Goal: Communication & Community: Answer question/provide support

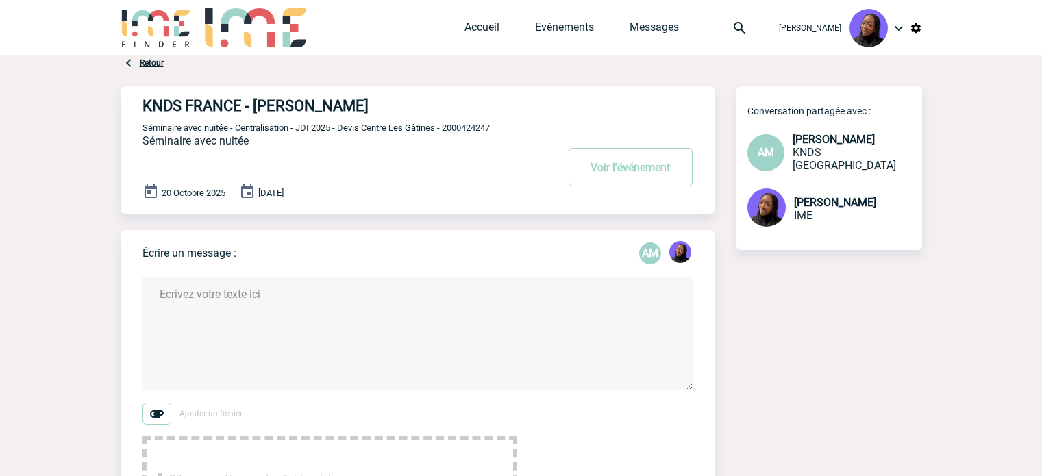
scroll to position [205, 0]
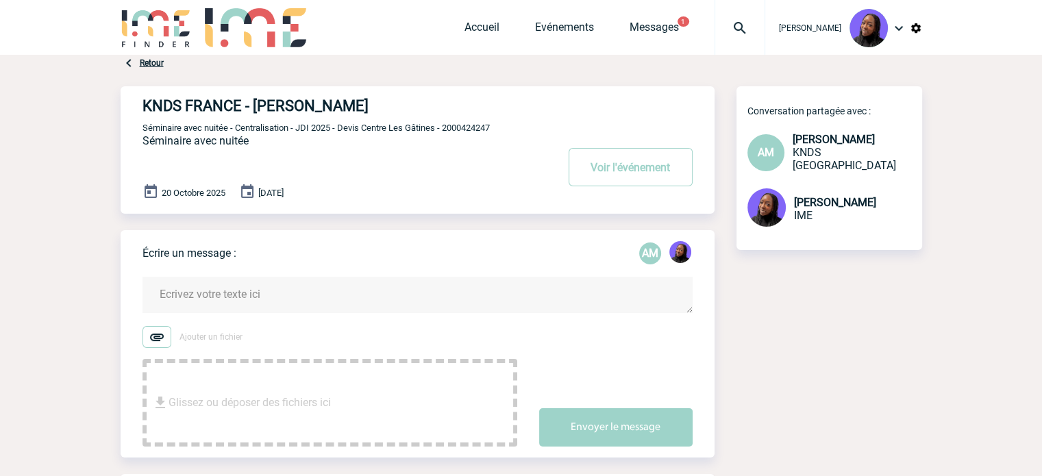
click at [451, 128] on span "Séminaire avec nuitée - Centralisation - JDI 2025 - Devis Centre Les Gâtines - …" at bounding box center [315, 128] width 347 height 10
copy span "2000424247"
click at [255, 286] on textarea at bounding box center [417, 295] width 550 height 36
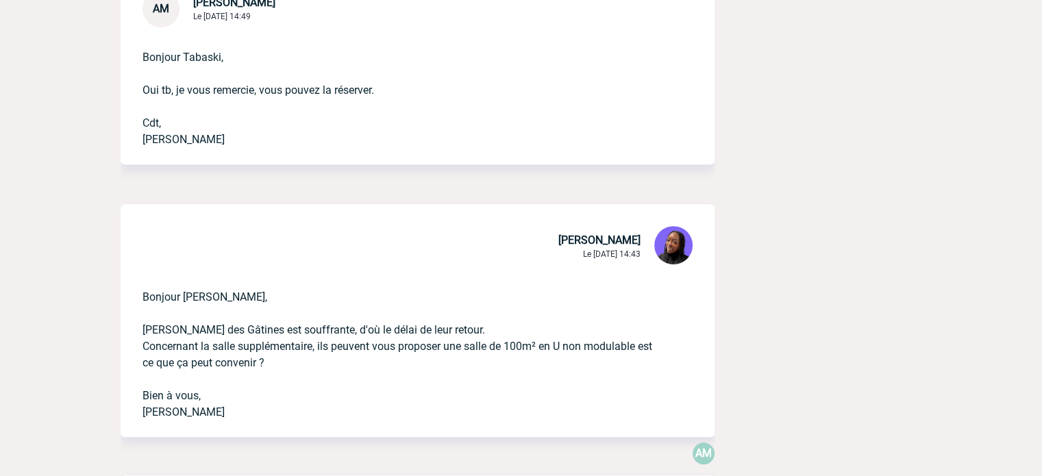
scroll to position [685, 0]
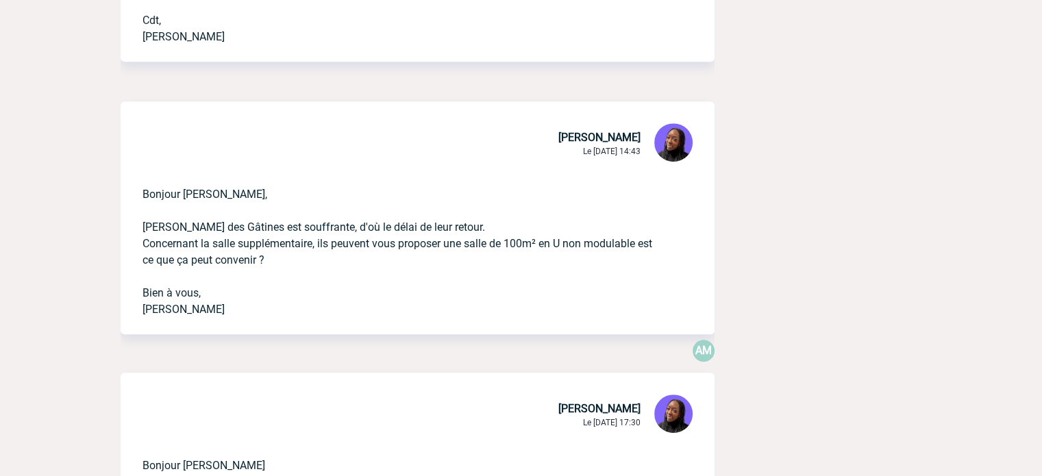
click at [186, 191] on p "Bonjour Aurélie, Patricia des Gâtines est souffrante, d'où le délai de leur ret…" at bounding box center [398, 240] width 512 height 153
copy p "Bonjour Aurélie,"
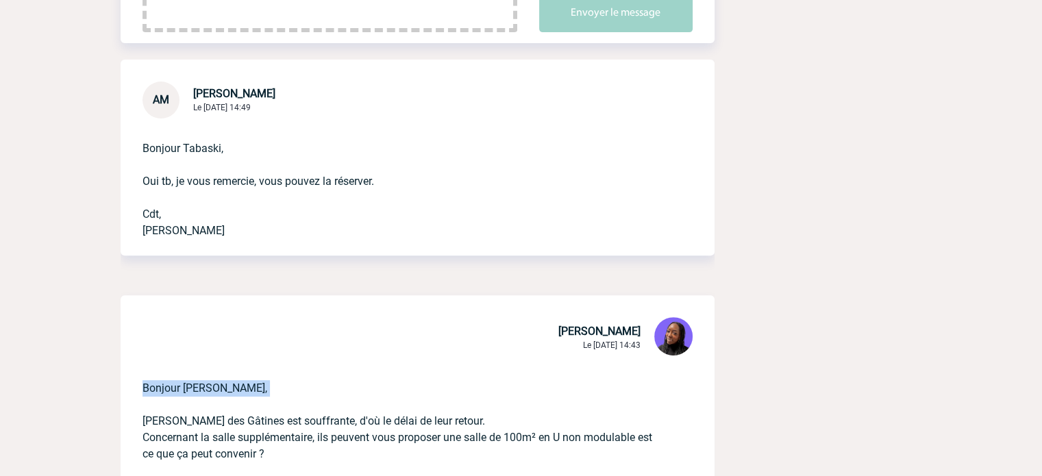
scroll to position [205, 0]
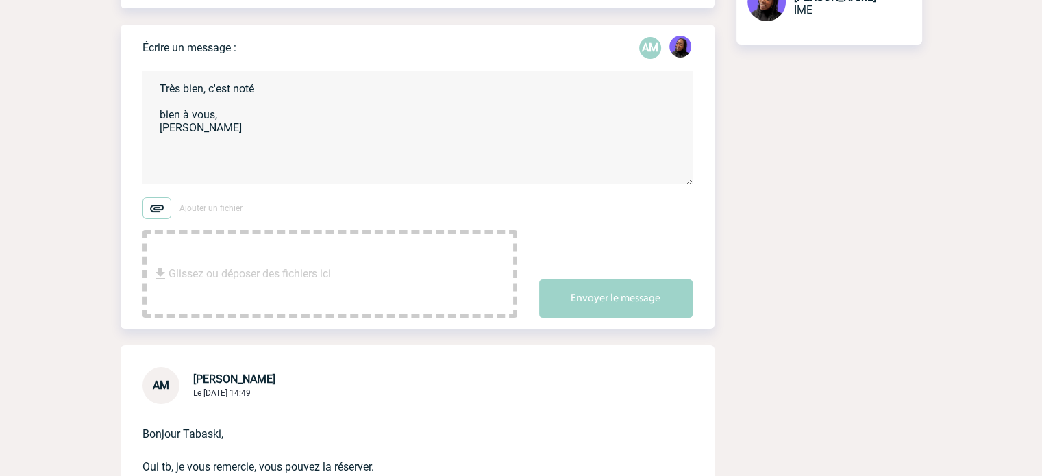
click at [159, 89] on textarea "Très bien, c'est noté bien à vous, Tabaski THIAM" at bounding box center [417, 127] width 550 height 113
paste textarea "Bonjour Aurélie,"
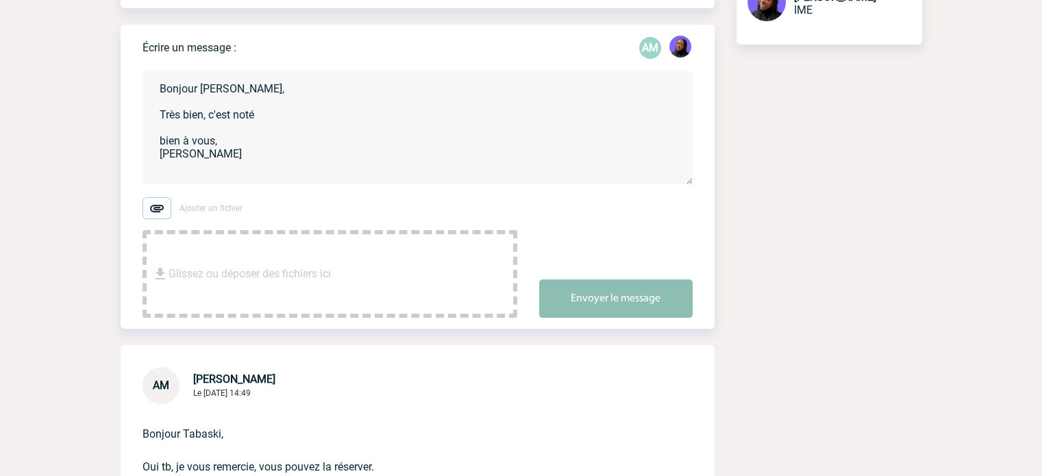
type textarea "Bonjour Aurélie, Très bien, c'est noté bien à vous, Tabaski THIAM"
click at [629, 299] on button "Envoyer le message" at bounding box center [615, 298] width 153 height 38
